Goal: Task Accomplishment & Management: Manage account settings

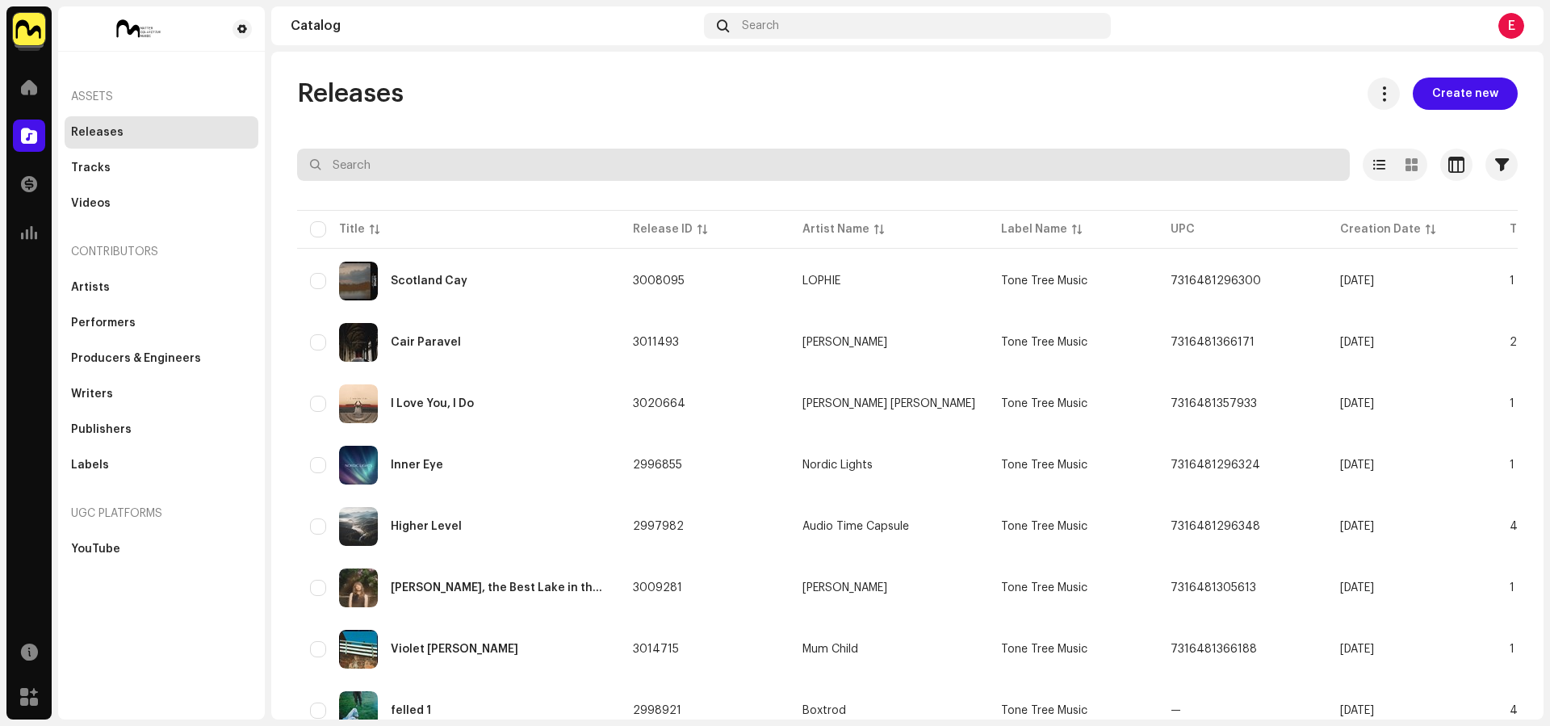
click at [589, 165] on input "text" at bounding box center [823, 165] width 1053 height 32
click at [538, 154] on input "hold on." at bounding box center [823, 165] width 1053 height 32
click at [519, 161] on input "hold on." at bounding box center [823, 165] width 1053 height 32
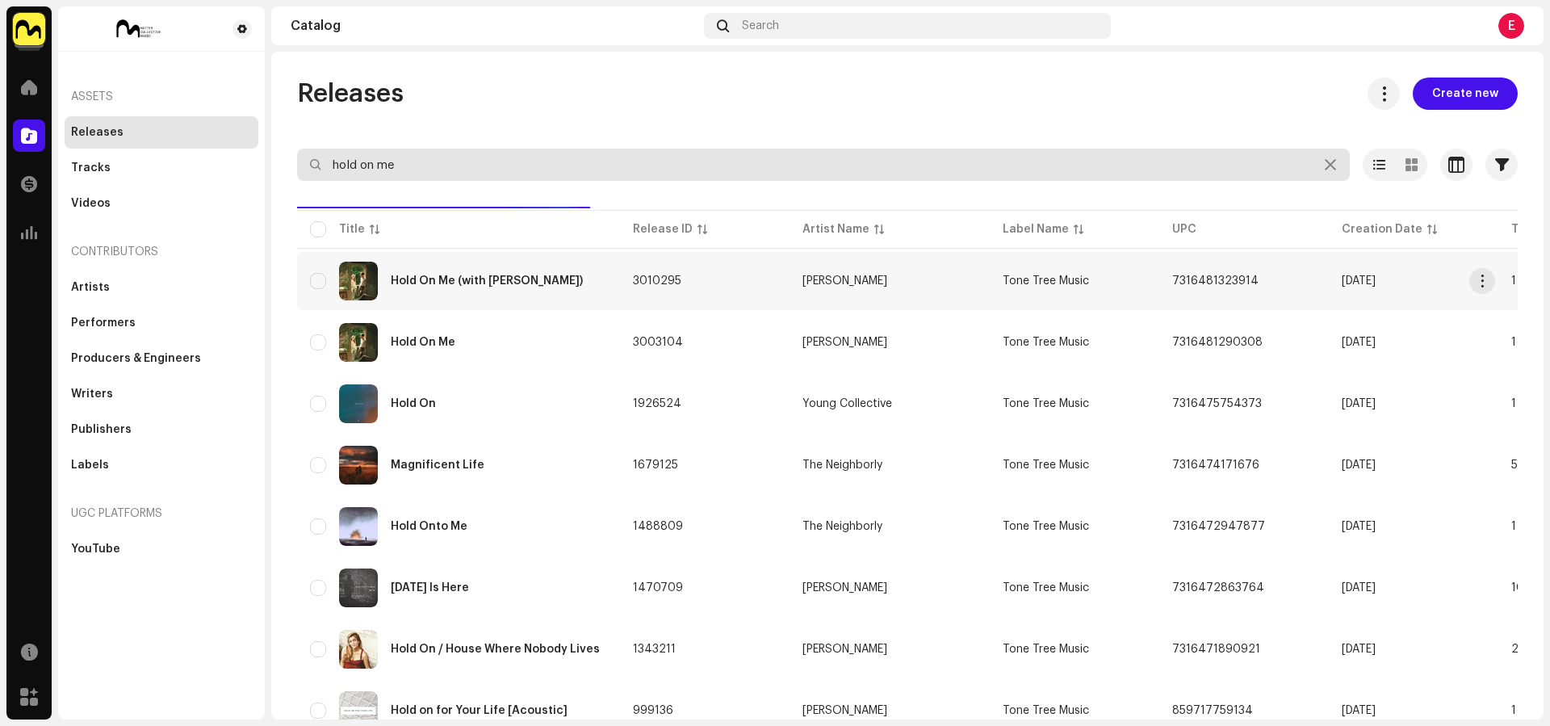
type input "hold on me"
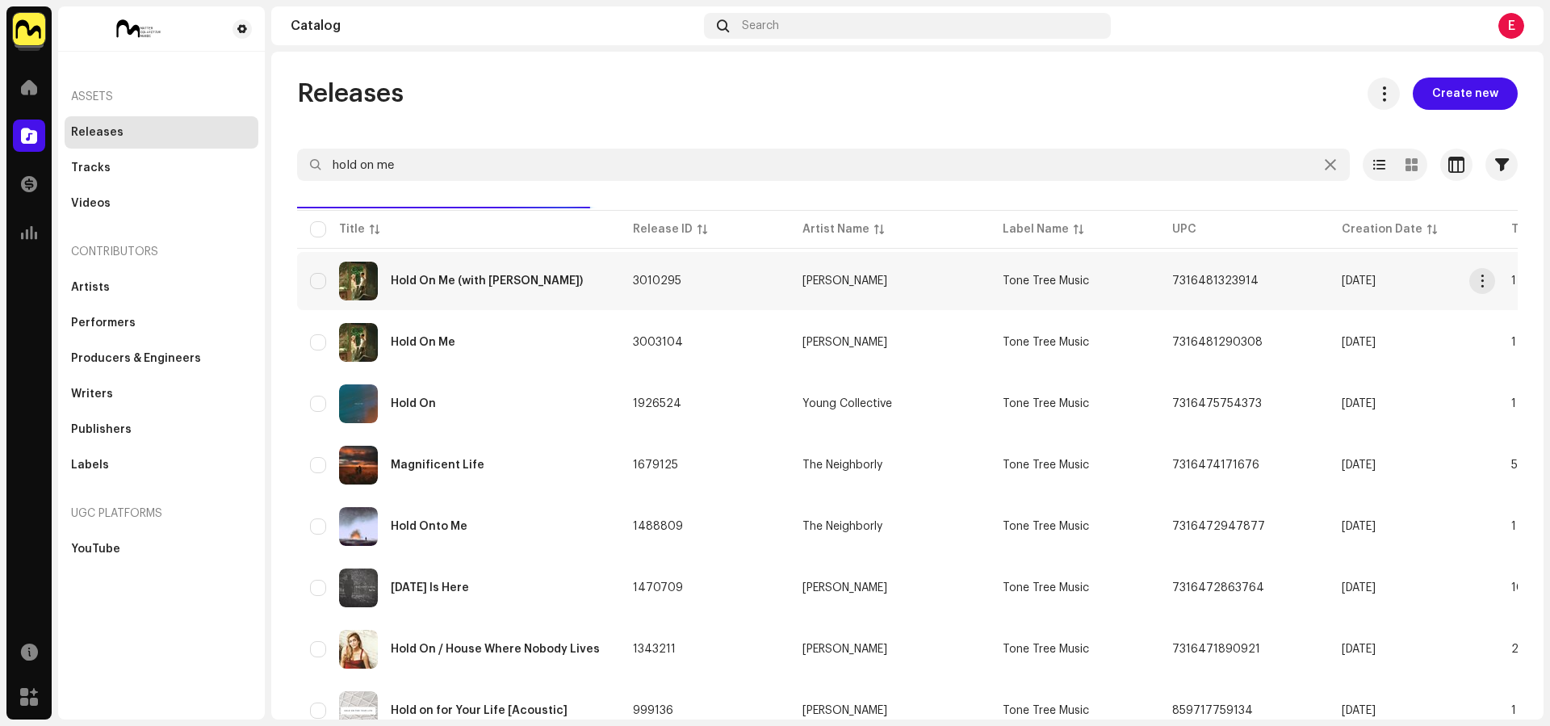
click at [560, 284] on div "Hold On Me (with [PERSON_NAME])" at bounding box center [487, 280] width 192 height 11
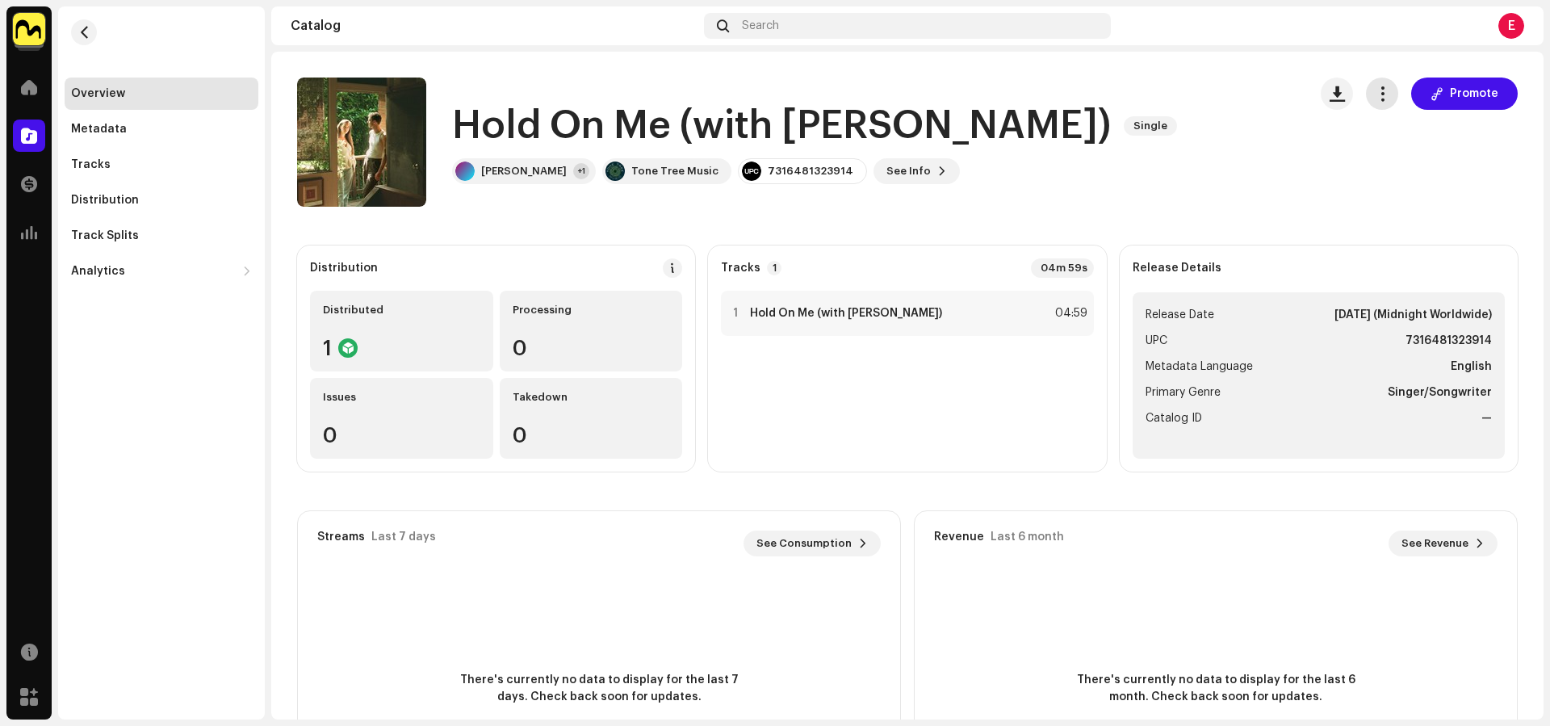
click at [1384, 97] on button "button" at bounding box center [1382, 94] width 32 height 32
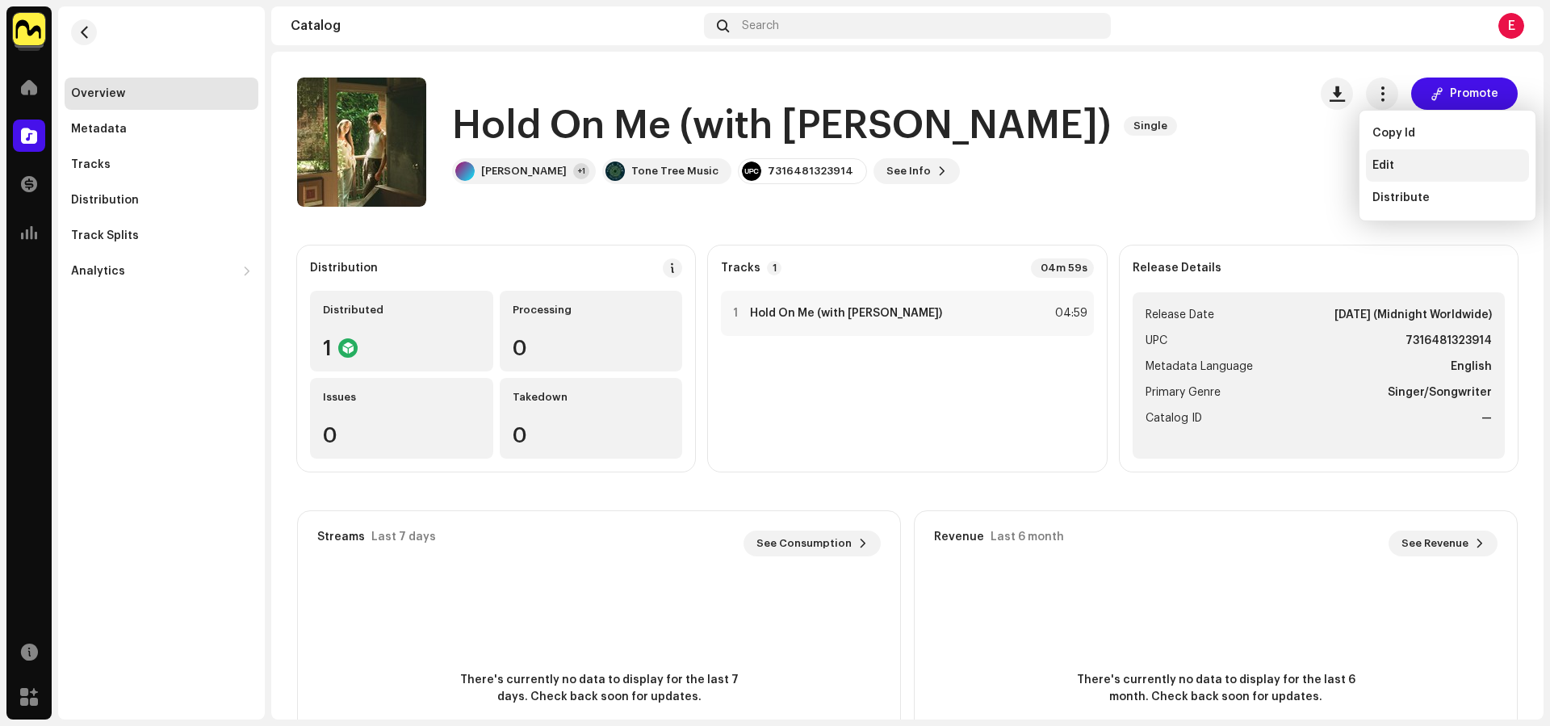
click at [1371, 161] on div "Edit" at bounding box center [1447, 165] width 163 height 32
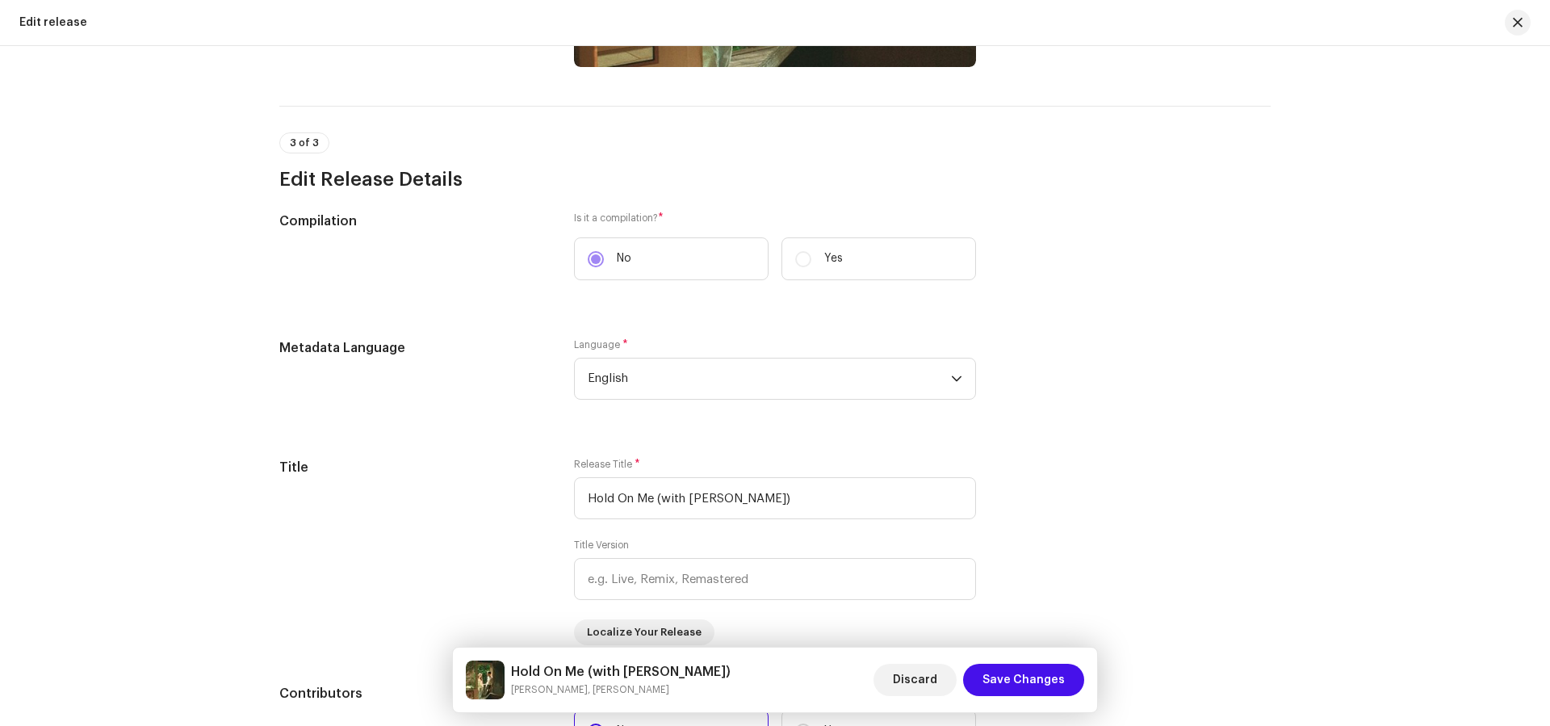
scroll to position [1074, 0]
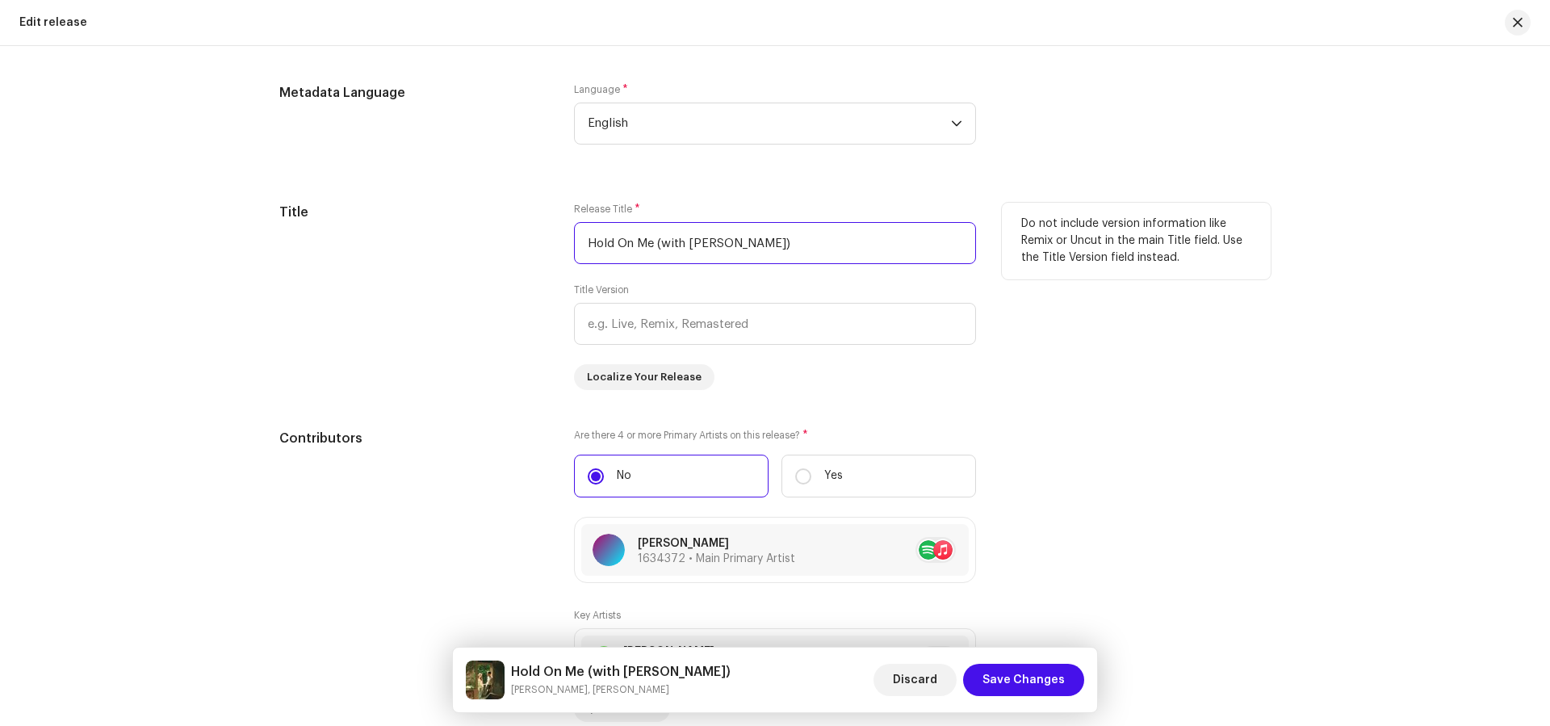
click at [683, 241] on input "Hold On Me (with [PERSON_NAME])" at bounding box center [775, 243] width 402 height 42
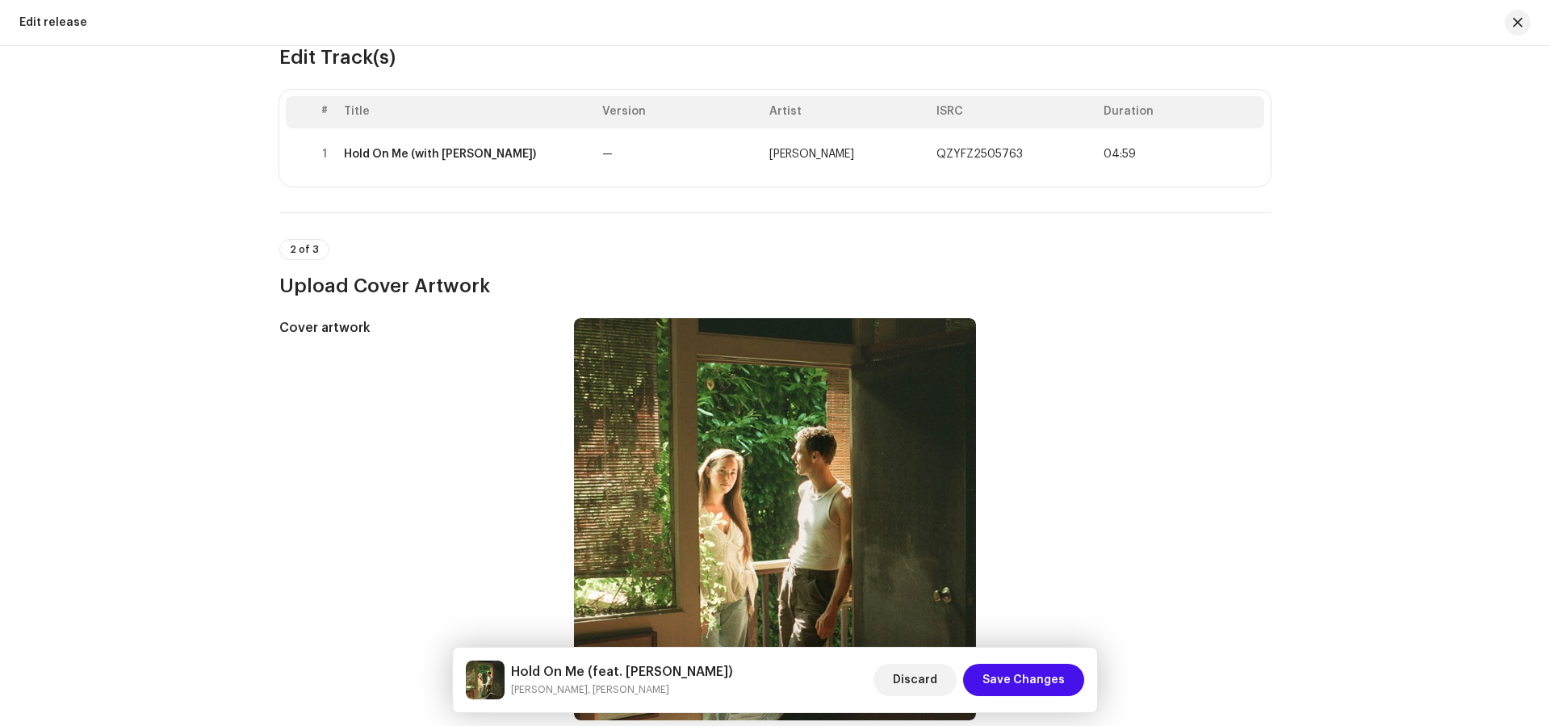
scroll to position [0, 0]
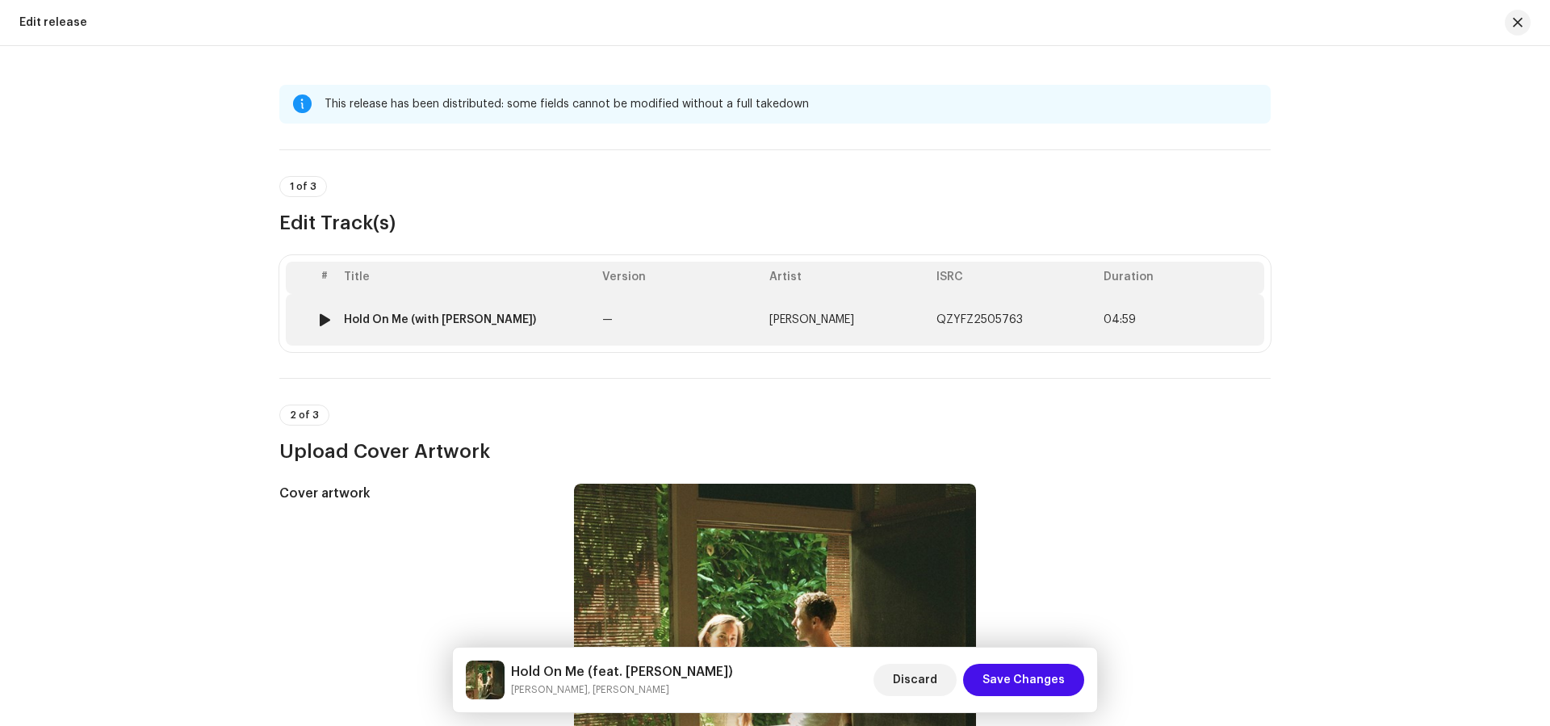
type input "Hold On Me (feat. [PERSON_NAME])"
click at [487, 333] on td "Hold On Me (with [PERSON_NAME])" at bounding box center [467, 320] width 258 height 52
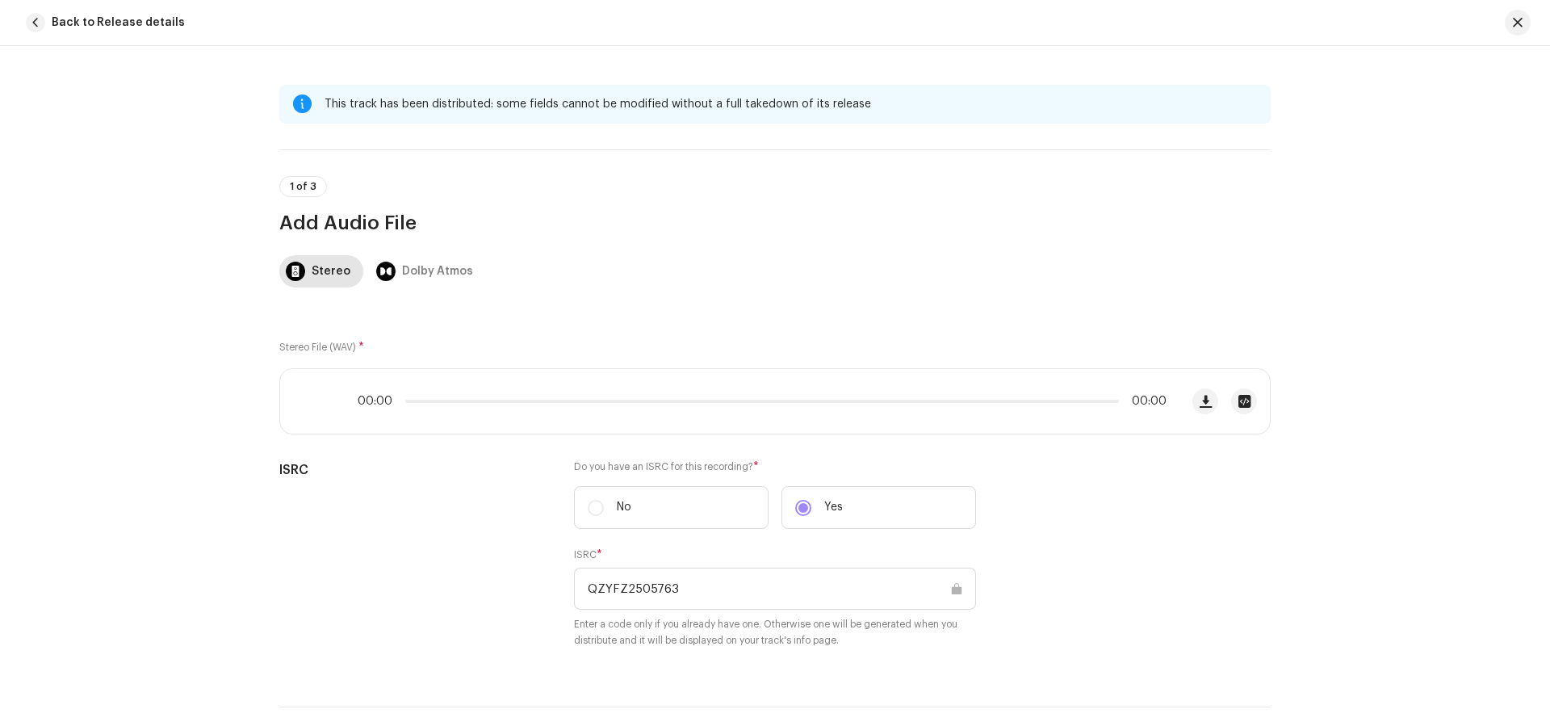
scroll to position [763, 0]
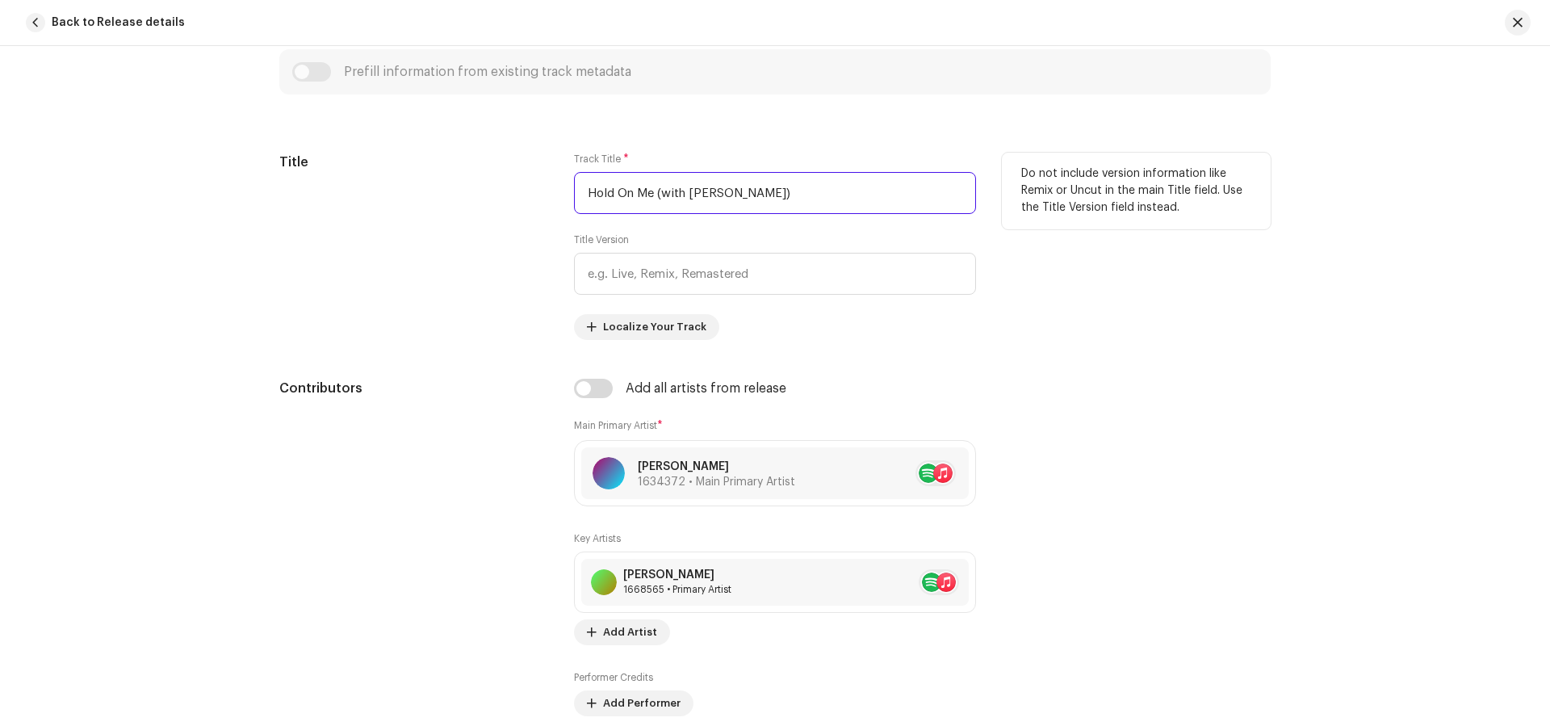
click at [682, 188] on input "Hold On Me (with [PERSON_NAME])" at bounding box center [775, 193] width 402 height 42
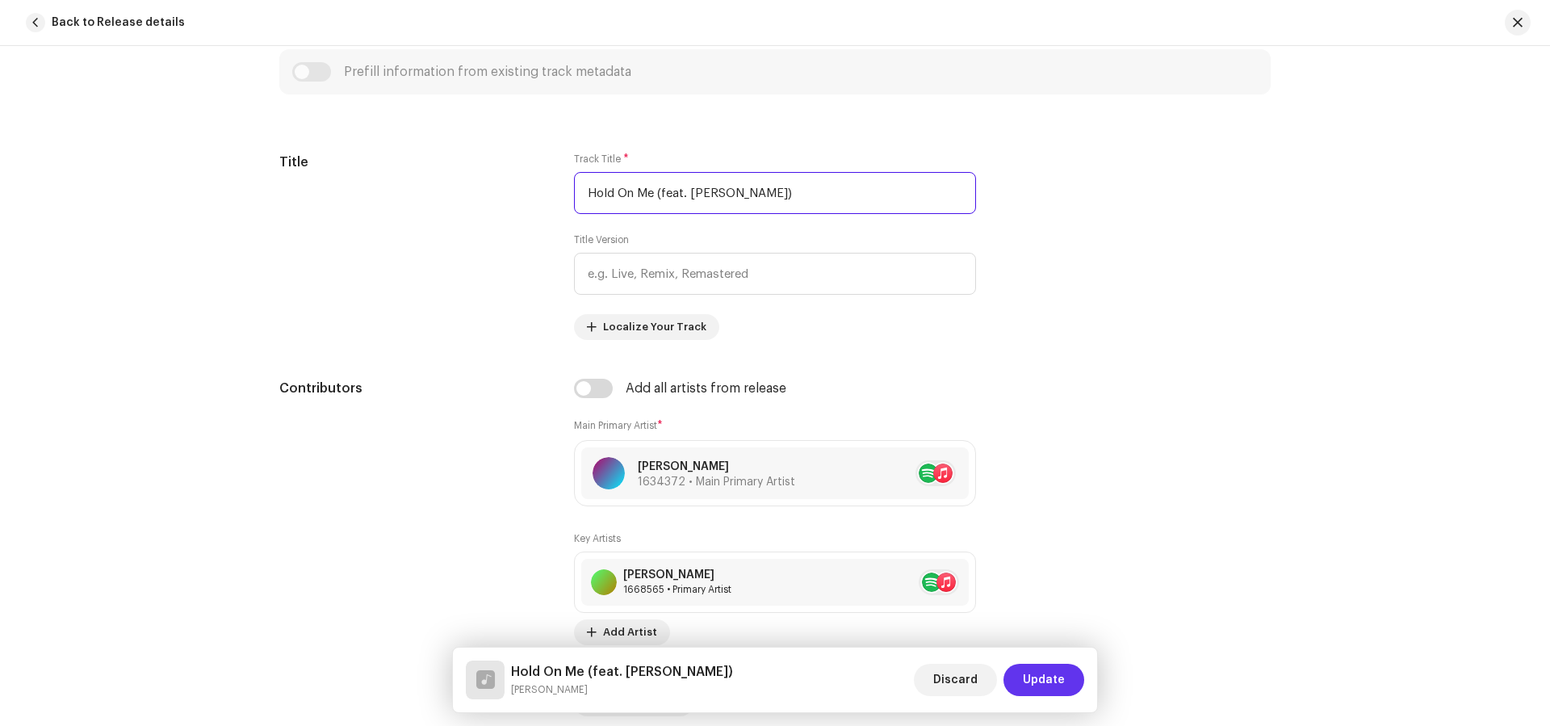
type input "Hold On Me (feat. [PERSON_NAME])"
click at [1037, 684] on span "Update" at bounding box center [1044, 680] width 42 height 32
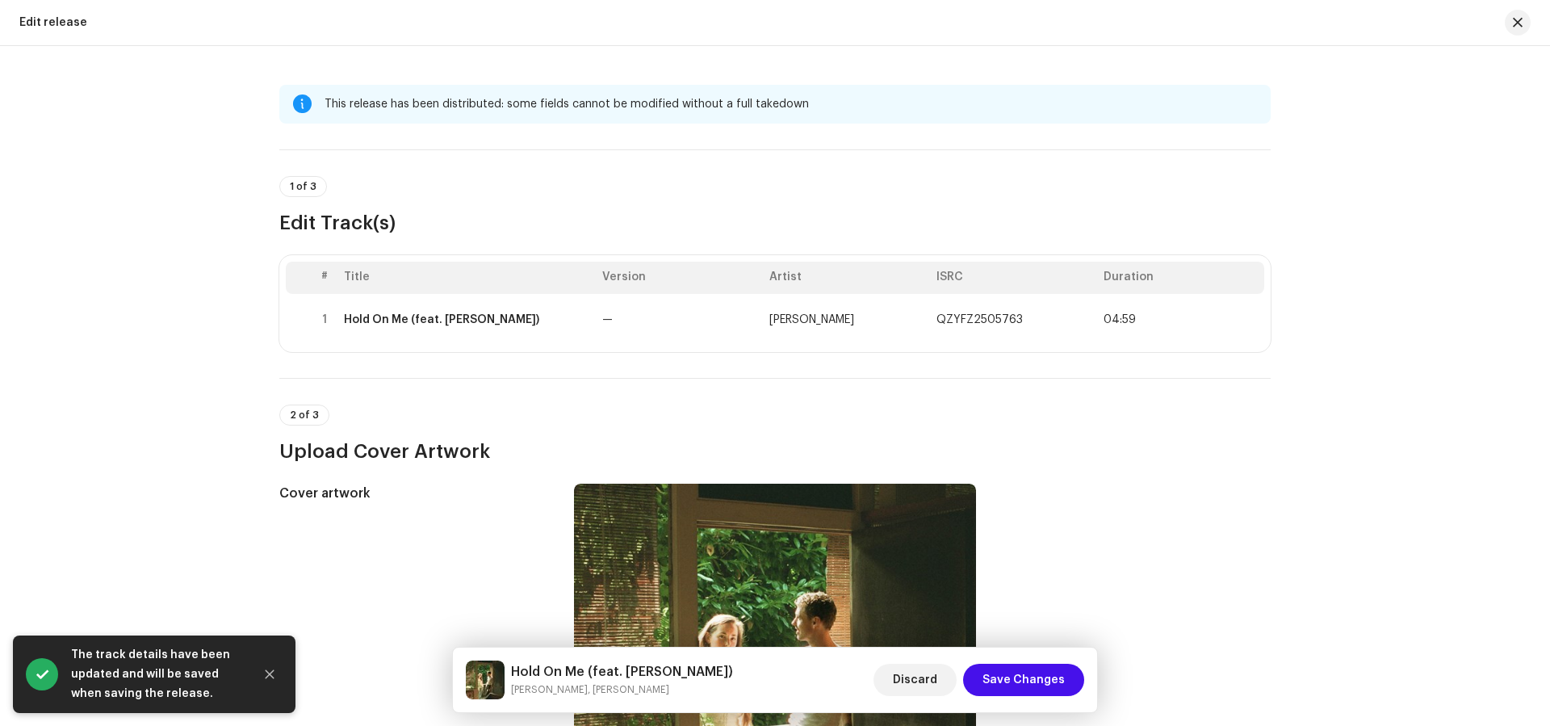
click at [1037, 684] on span "Save Changes" at bounding box center [1024, 680] width 82 height 32
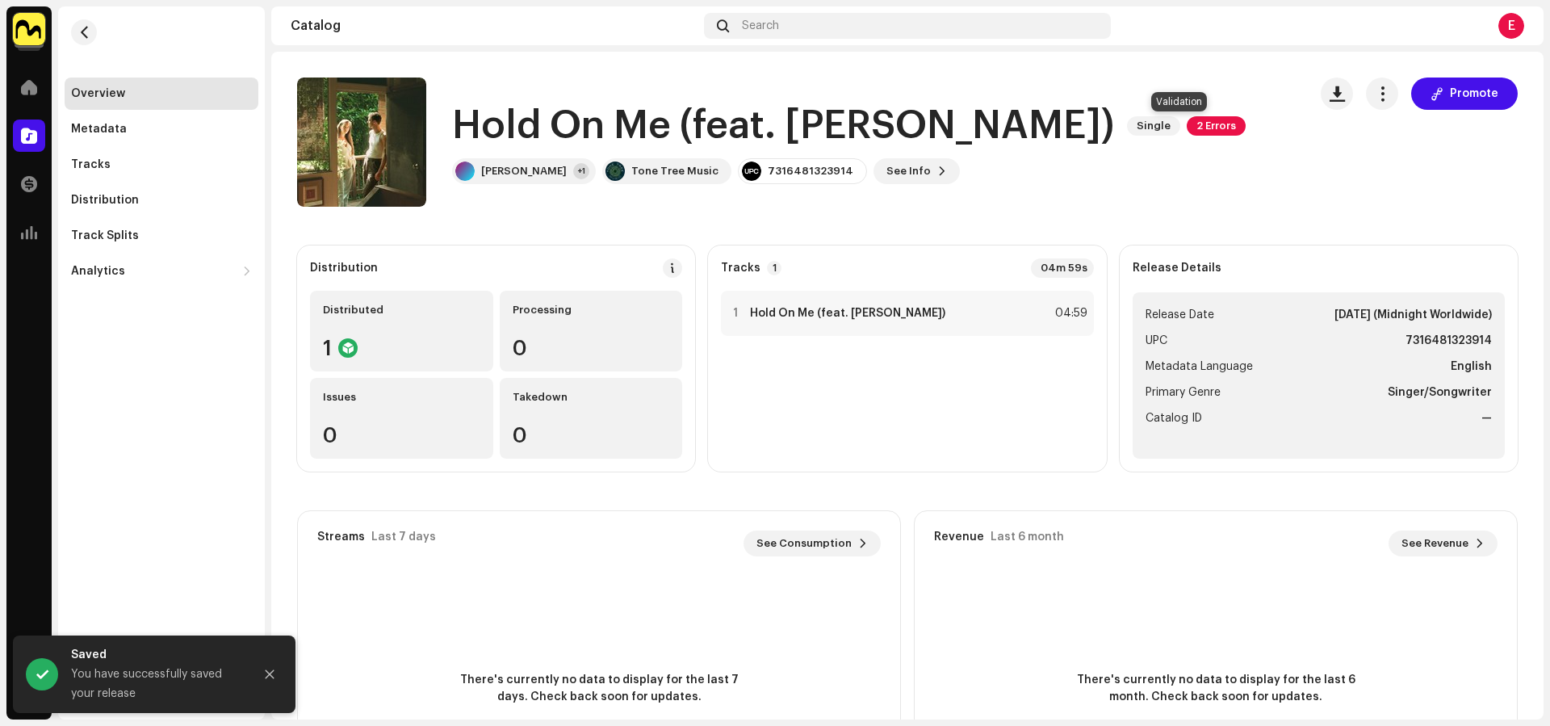
click at [1187, 121] on span "2 Errors" at bounding box center [1216, 125] width 59 height 19
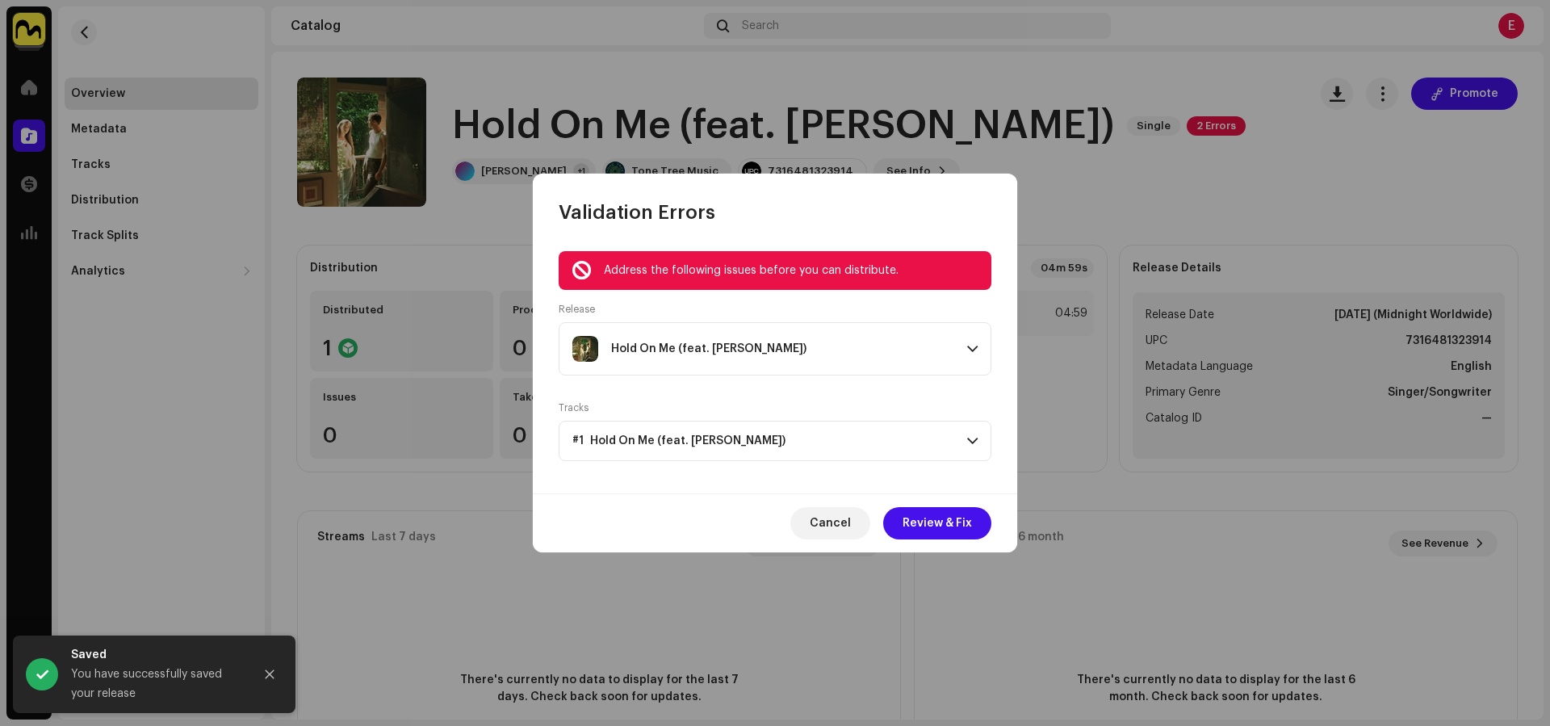
click at [815, 362] on p-accordion-header "Hold On Me (feat. [PERSON_NAME])" at bounding box center [775, 348] width 433 height 53
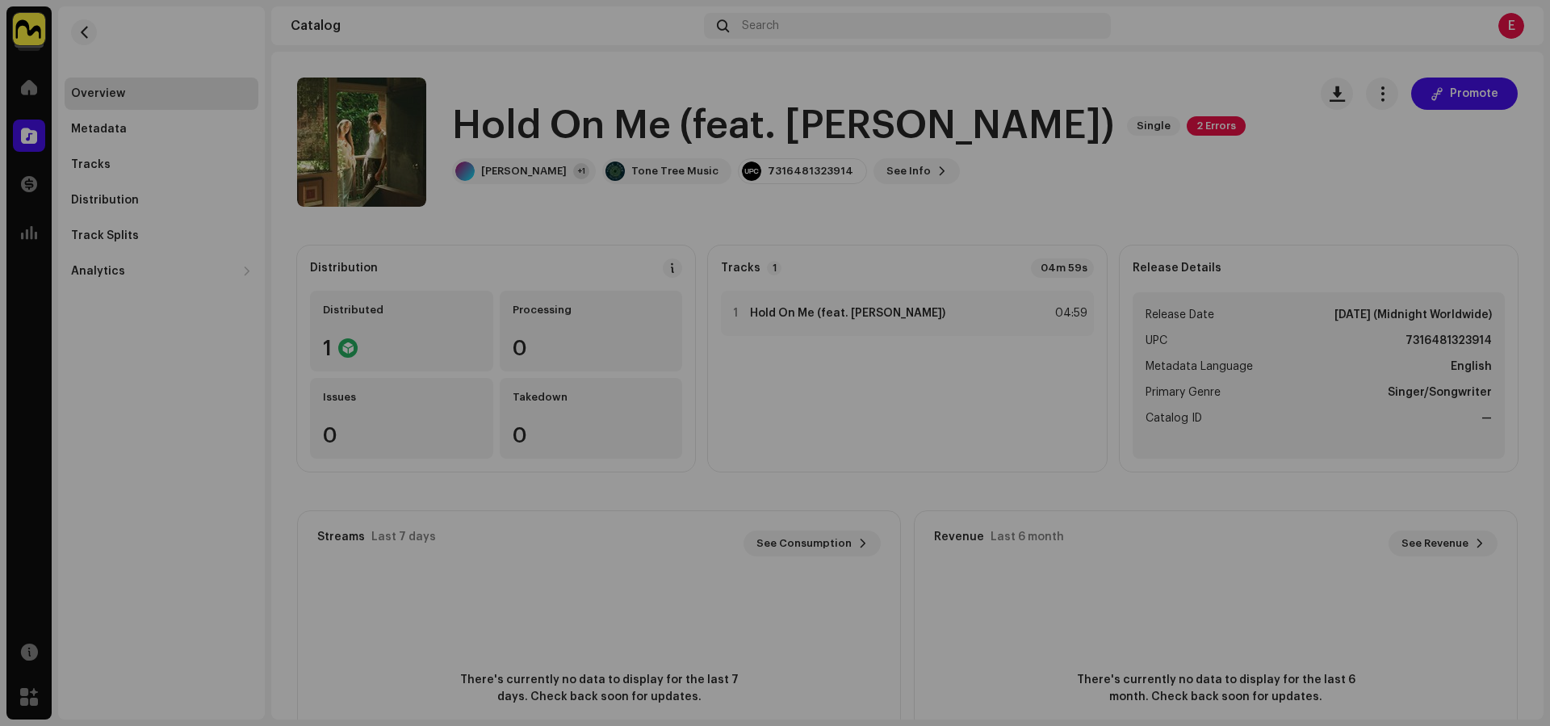
click at [151, 237] on div "Validation Errors Address the following issues before you can distribute. Relea…" at bounding box center [775, 363] width 1550 height 726
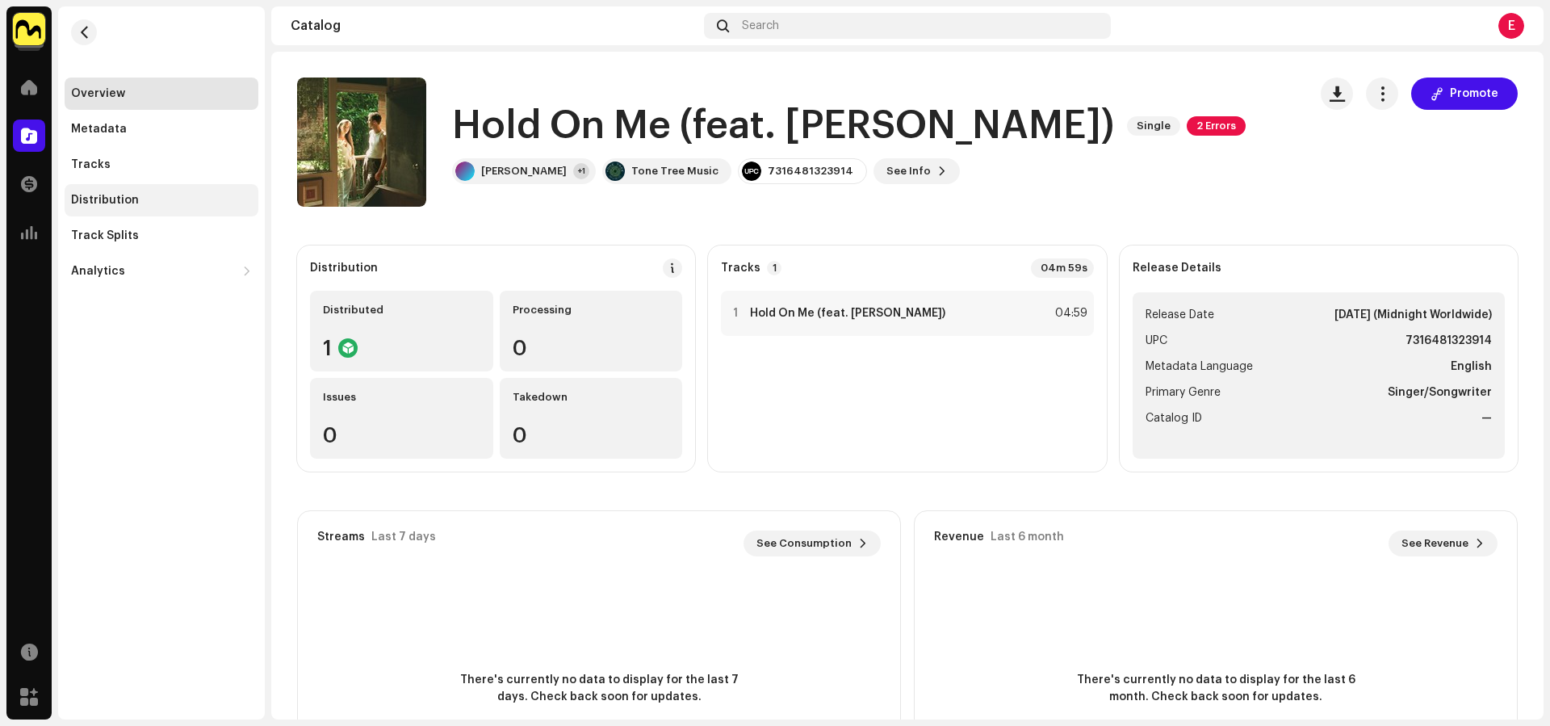
click at [138, 198] on div "Distribution" at bounding box center [161, 200] width 181 height 13
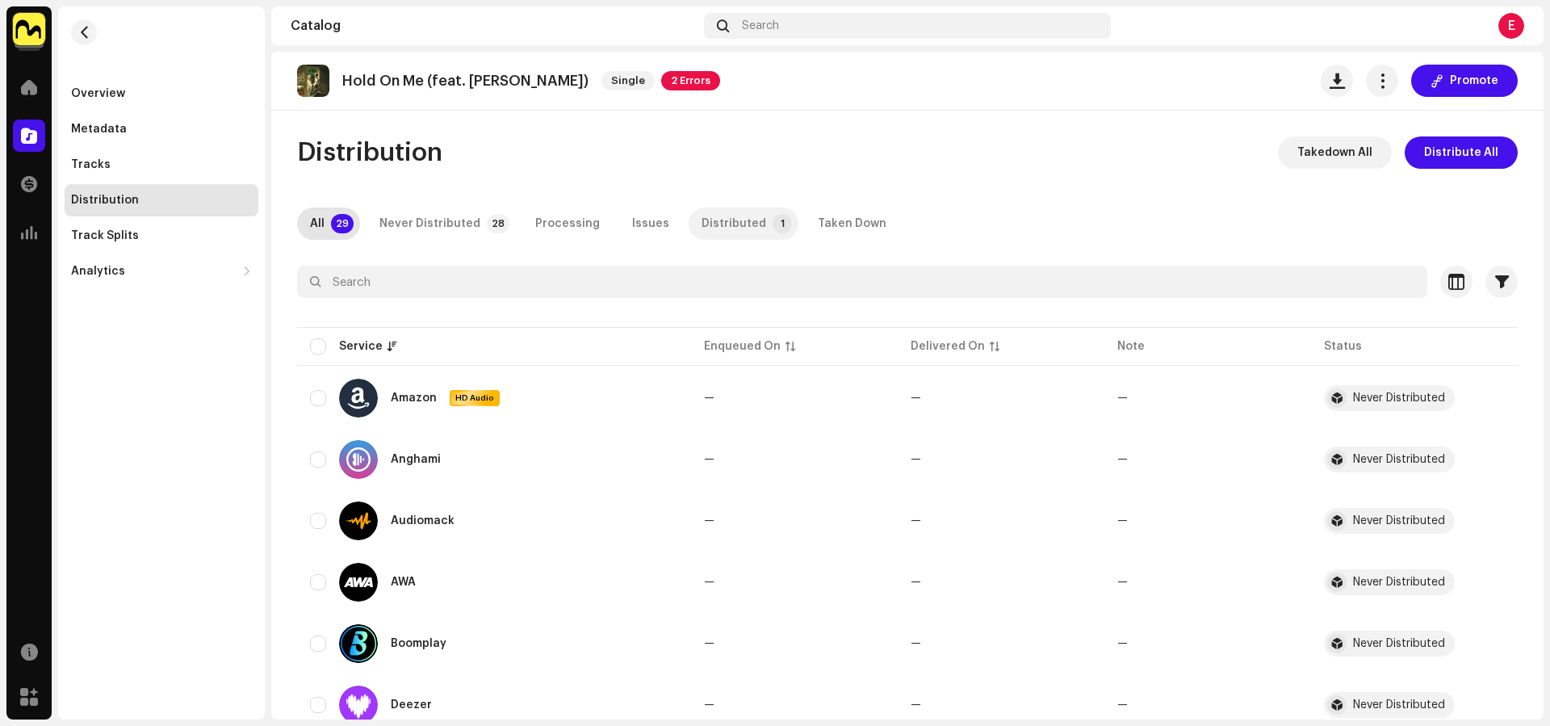
click at [689, 217] on p-tab "Distributed 1" at bounding box center [744, 224] width 110 height 32
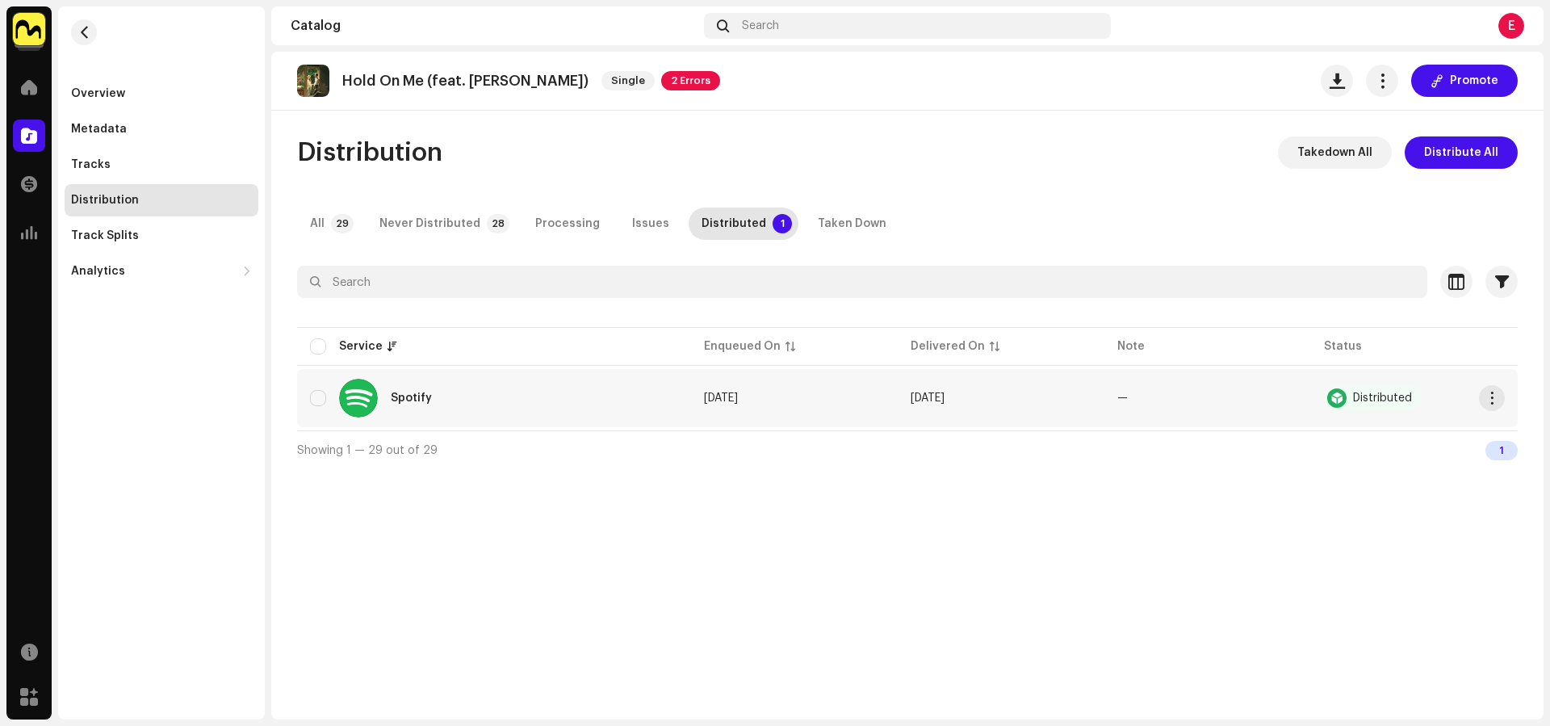
click at [309, 402] on td "Spotify" at bounding box center [494, 398] width 394 height 58
click at [325, 390] on input "checkbox" at bounding box center [318, 398] width 16 height 16
checkbox input "true"
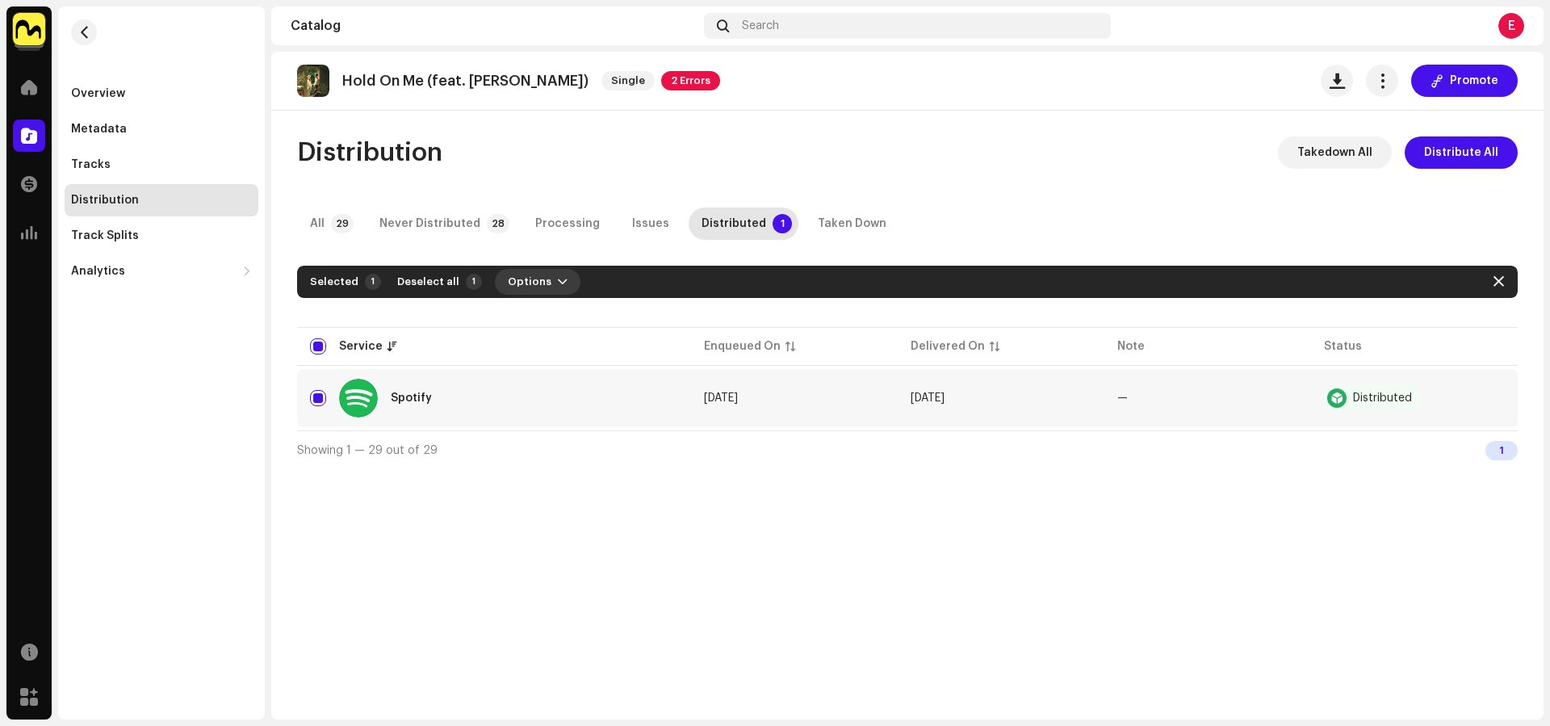
click at [525, 279] on span "Options" at bounding box center [530, 282] width 44 height 32
click at [542, 318] on span "Distribute" at bounding box center [528, 318] width 57 height 13
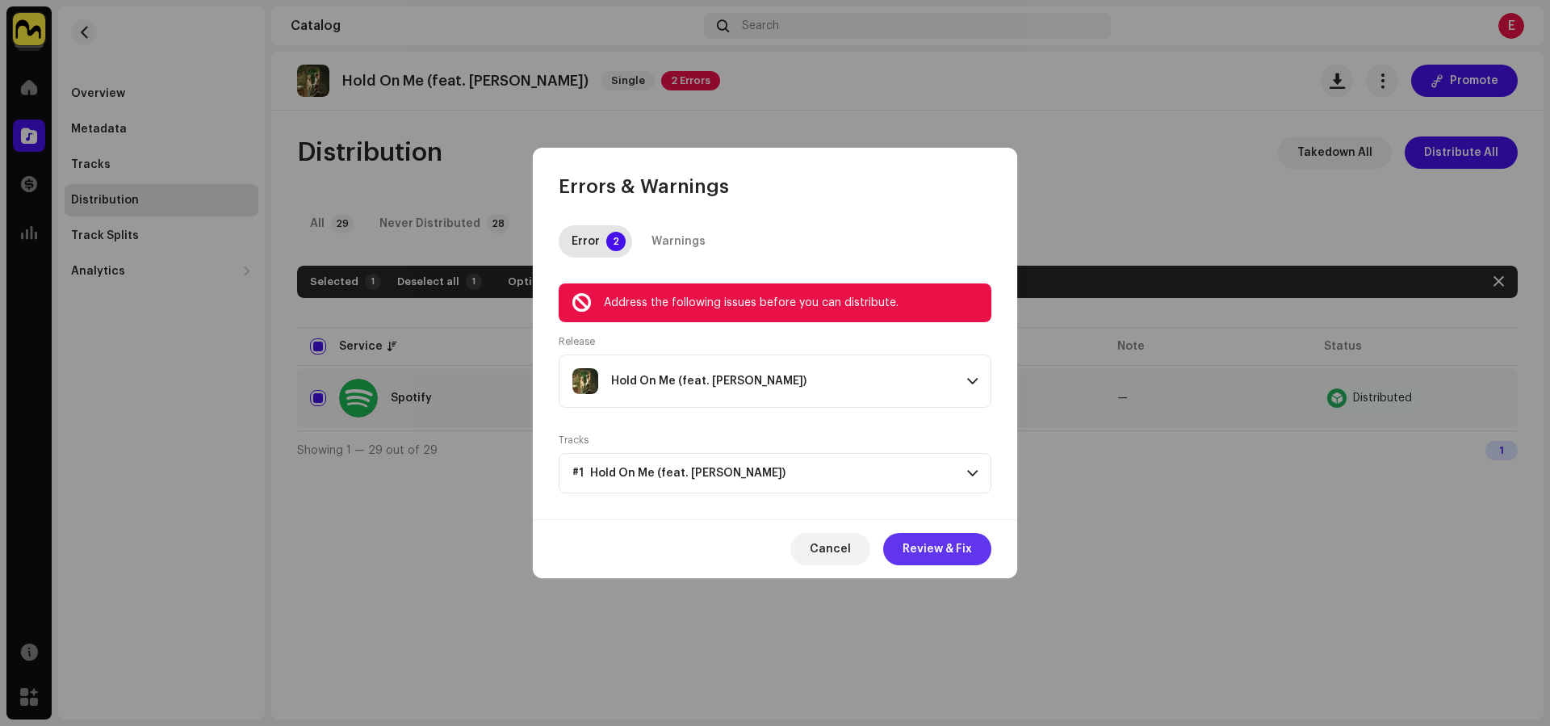
click at [939, 551] on span "Review & Fix" at bounding box center [937, 549] width 69 height 32
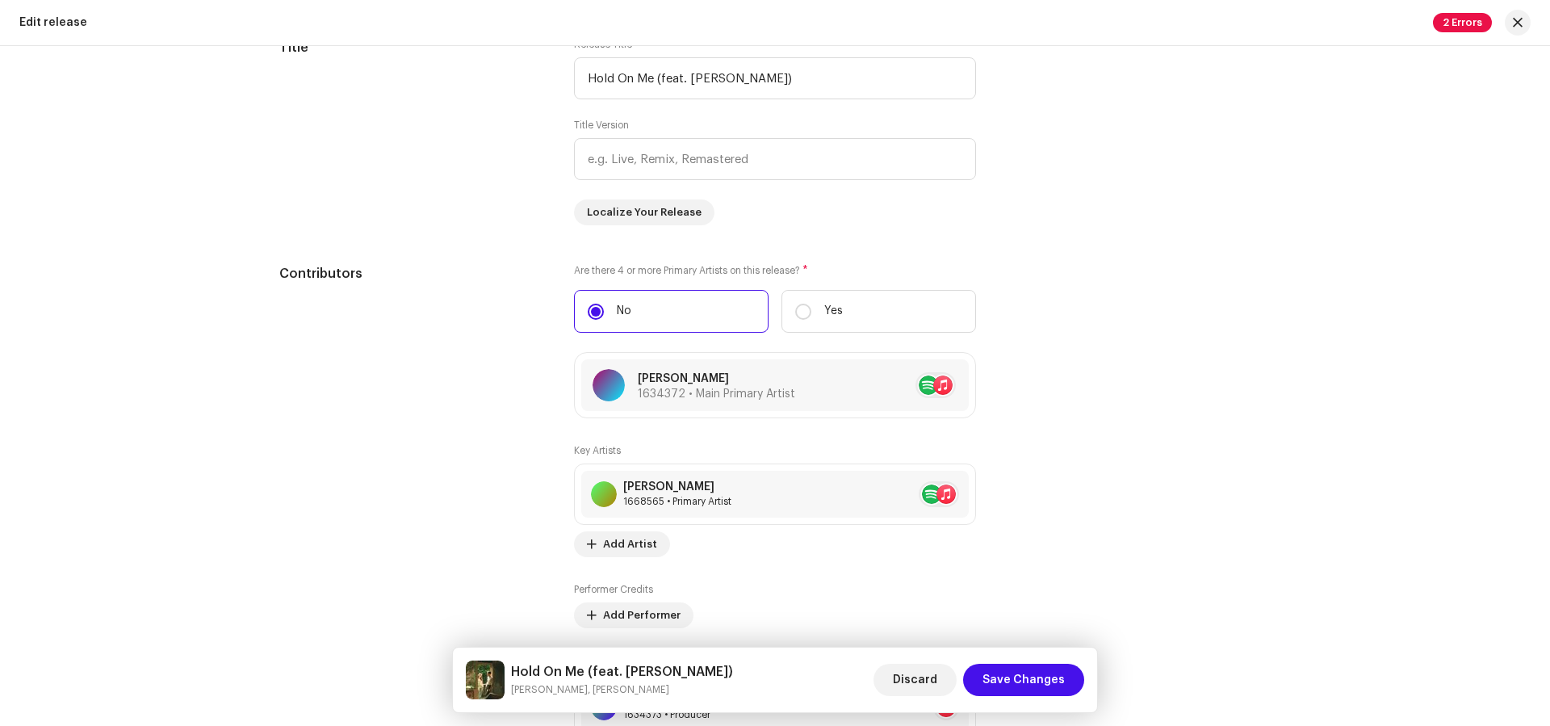
scroll to position [1474, 0]
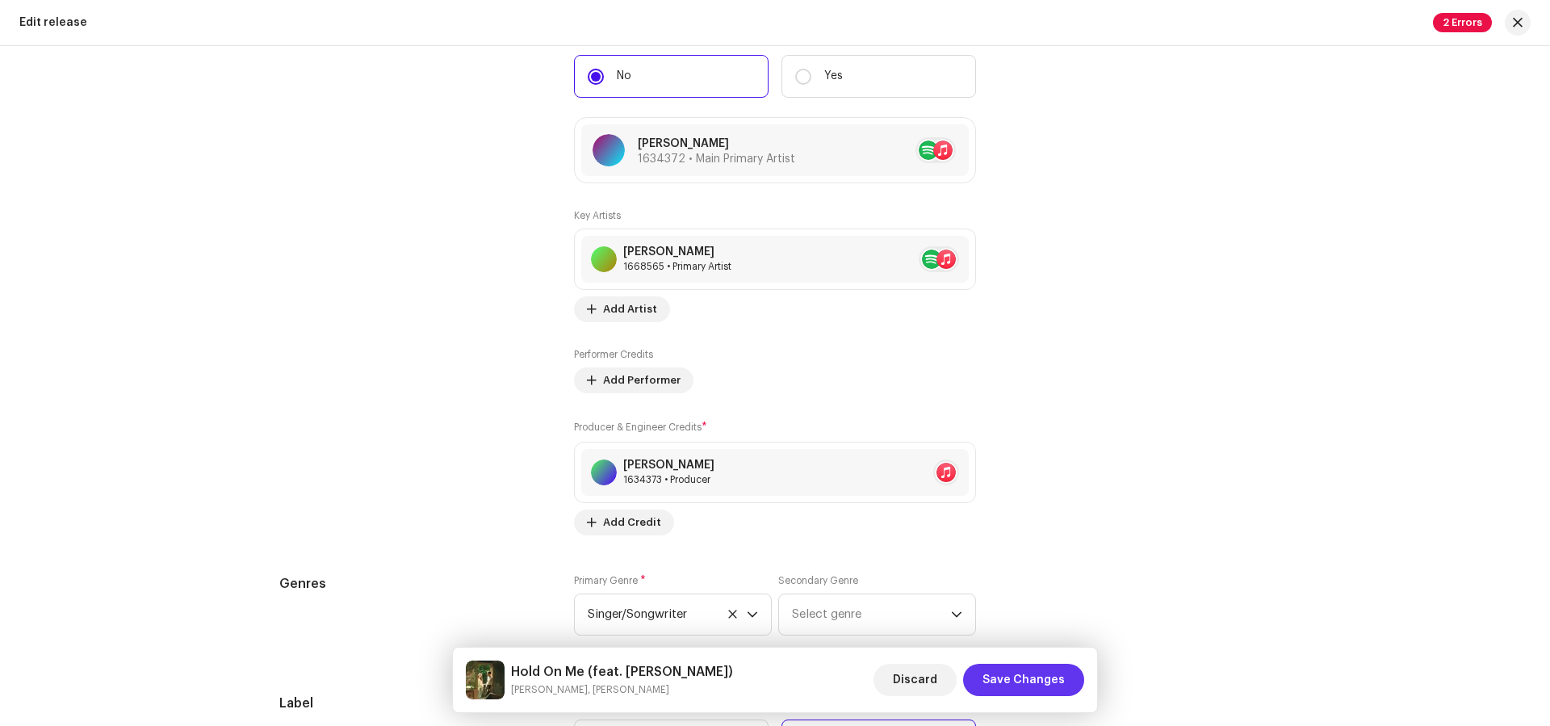
click at [1021, 690] on span "Save Changes" at bounding box center [1024, 680] width 82 height 32
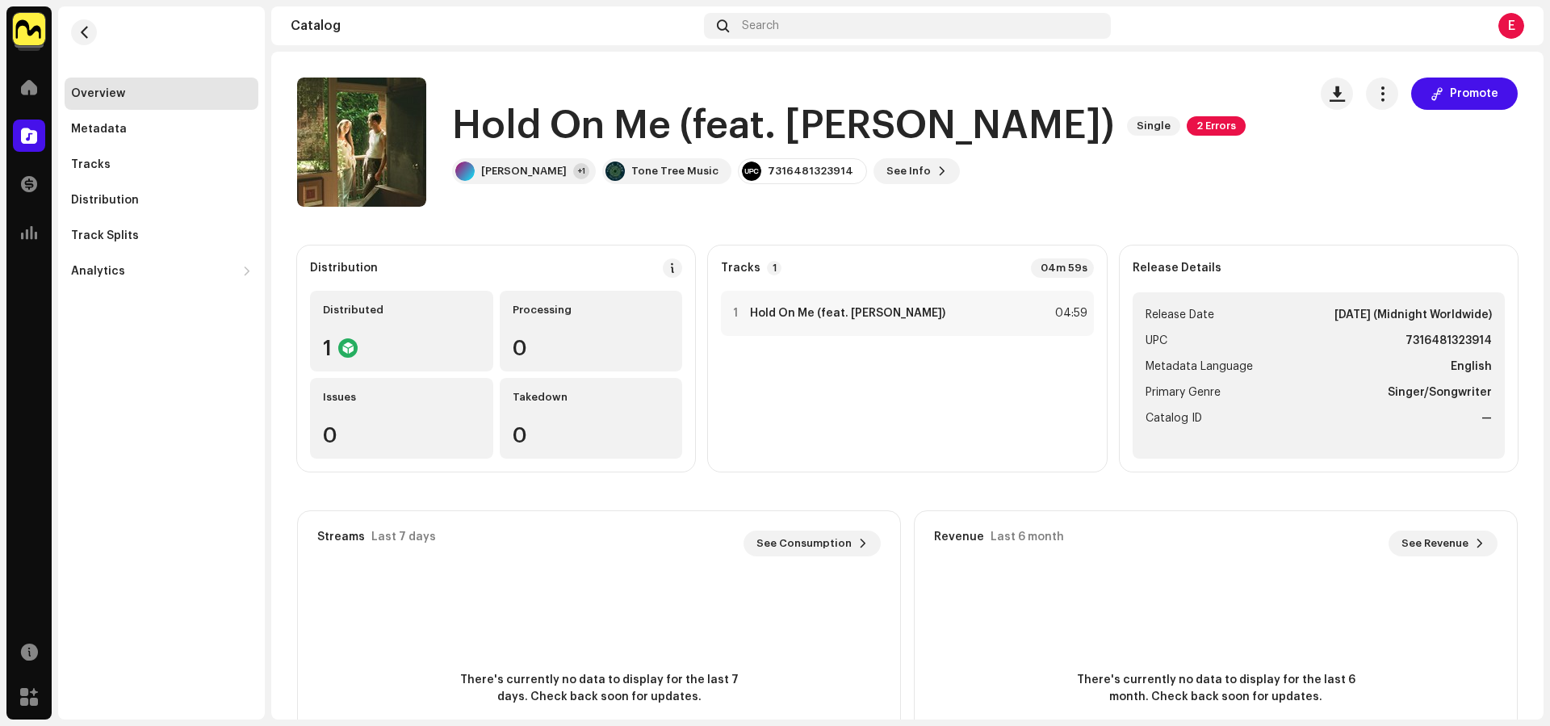
click at [663, 243] on catalog-releases-details-overview "Hold On Me (feat. [PERSON_NAME]) Single 2 Errors Promote Hold On Me (feat. [PER…" at bounding box center [907, 455] width 1272 height 807
